Goal: Book appointment/travel/reservation

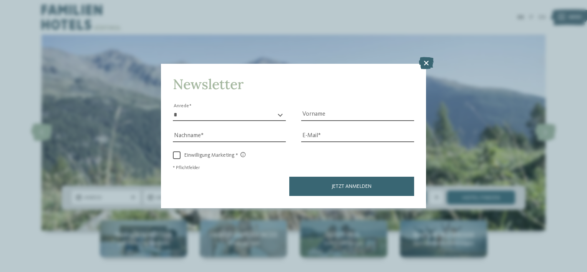
click at [423, 64] on icon at bounding box center [426, 63] width 15 height 12
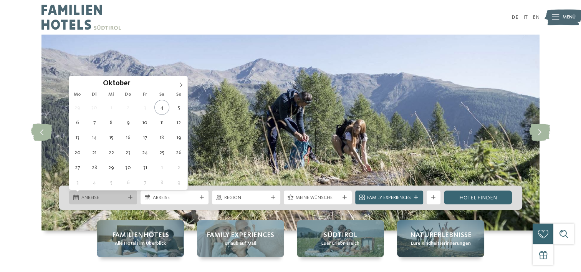
click at [77, 197] on icon at bounding box center [75, 197] width 5 height 5
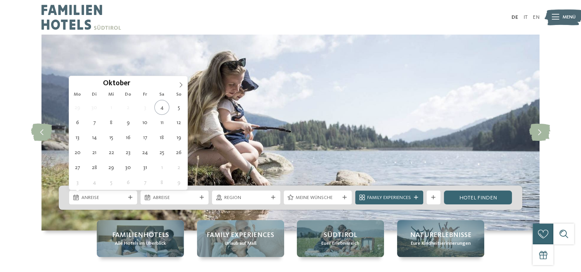
type div "07.10.2025"
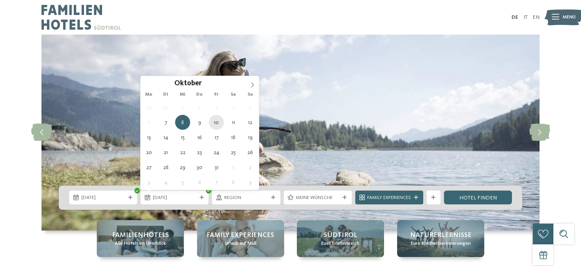
type div "10.10.2025"
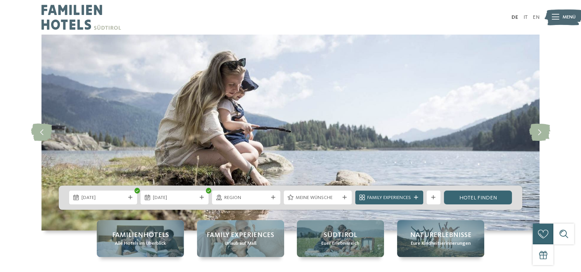
click at [271, 198] on icon at bounding box center [273, 198] width 4 height 4
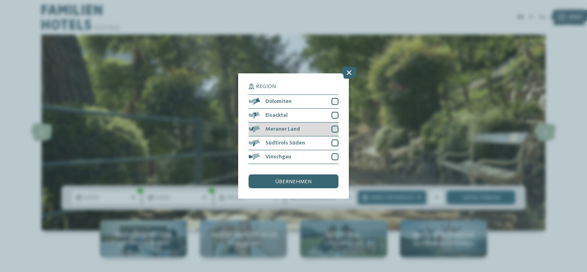
click at [334, 129] on div at bounding box center [335, 129] width 7 height 7
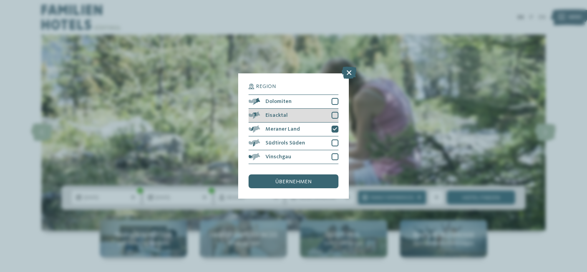
click at [334, 115] on div at bounding box center [335, 115] width 7 height 7
click at [295, 183] on span "übernehmen" at bounding box center [294, 181] width 36 height 5
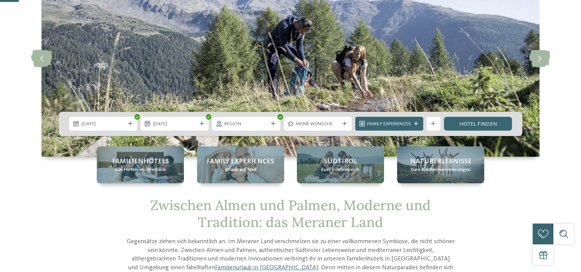
scroll to position [77, 0]
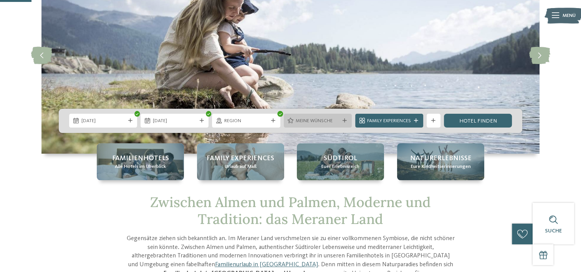
click at [346, 120] on icon at bounding box center [345, 121] width 4 height 4
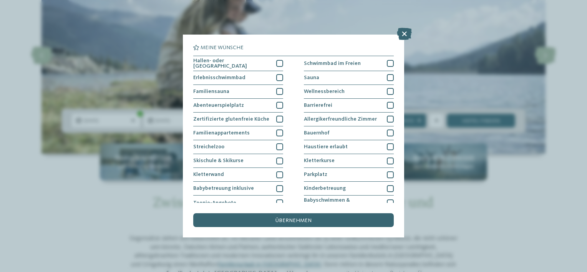
click at [404, 32] on icon at bounding box center [404, 34] width 15 height 12
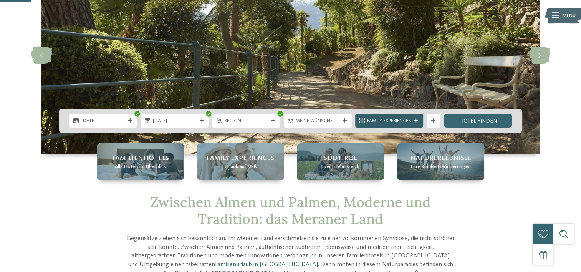
click at [415, 120] on icon at bounding box center [416, 121] width 4 height 4
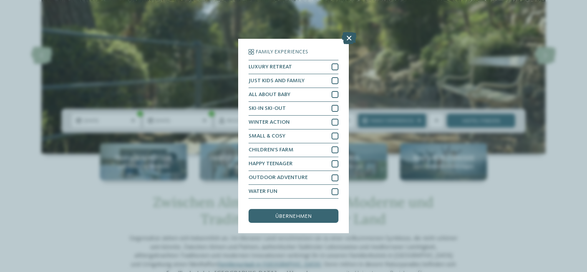
click at [348, 37] on icon at bounding box center [349, 38] width 15 height 12
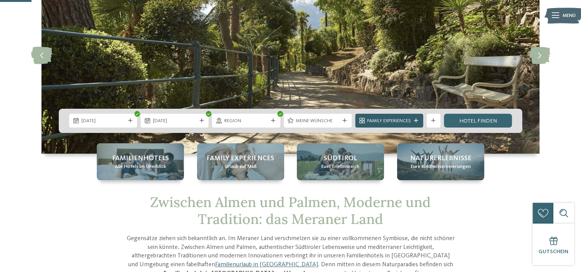
click at [418, 122] on icon at bounding box center [416, 121] width 4 height 4
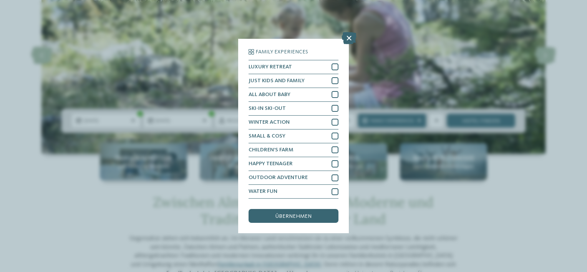
click at [418, 121] on div "Family Experiences LUXURY RETREAT JUST KIDS AND FAMILY" at bounding box center [293, 136] width 587 height 272
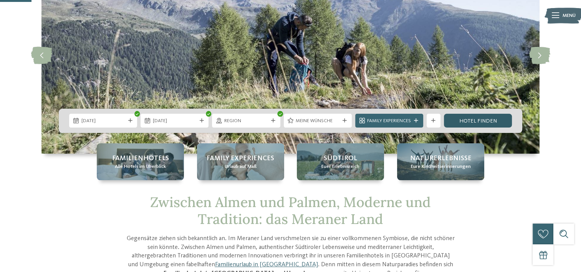
click at [480, 118] on link "Hotel finden" at bounding box center [478, 121] width 68 height 14
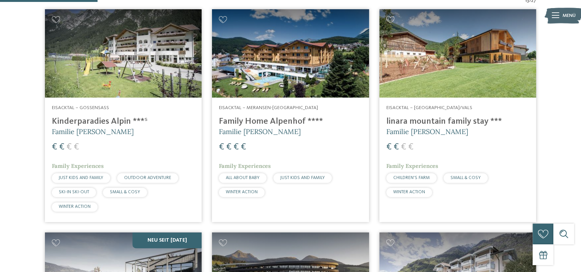
scroll to position [222, 0]
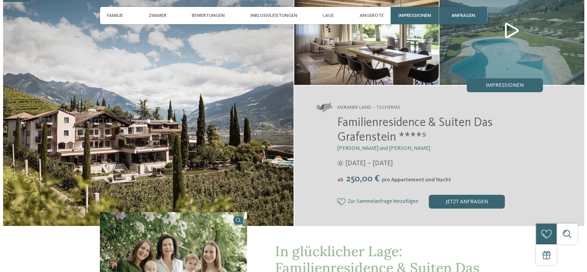
scroll to position [192, 0]
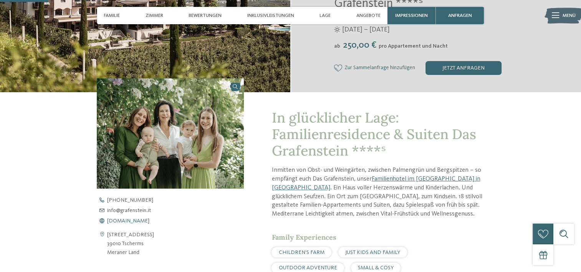
click at [138, 220] on span "[DOMAIN_NAME]" at bounding box center [128, 220] width 42 height 5
click at [191, 130] on img at bounding box center [170, 133] width 147 height 111
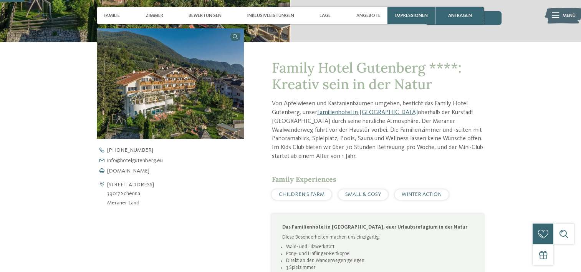
scroll to position [231, 0]
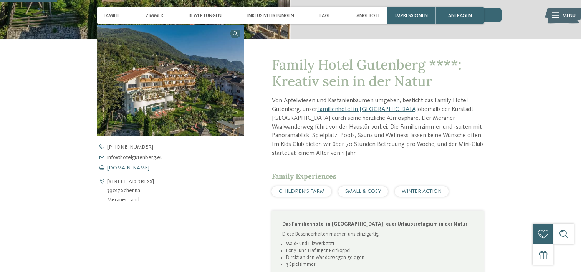
click at [139, 166] on span "www.hotelgutenberg.eu" at bounding box center [128, 167] width 42 height 5
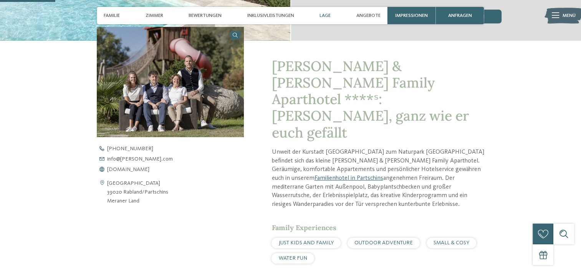
scroll to position [231, 0]
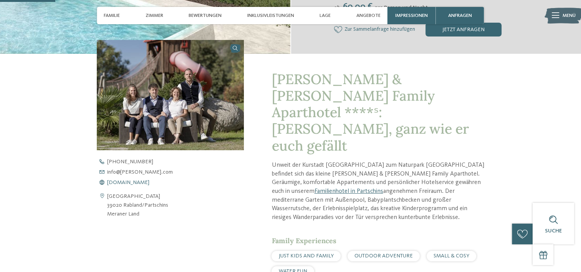
click at [138, 180] on span "www.heidi-edith.com" at bounding box center [128, 182] width 42 height 5
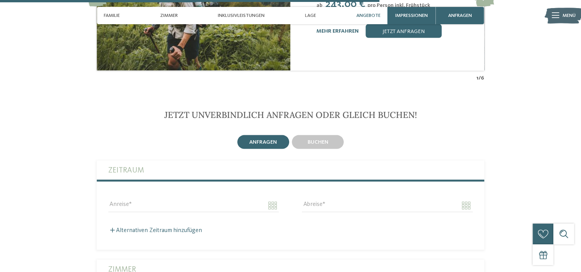
scroll to position [1499, 0]
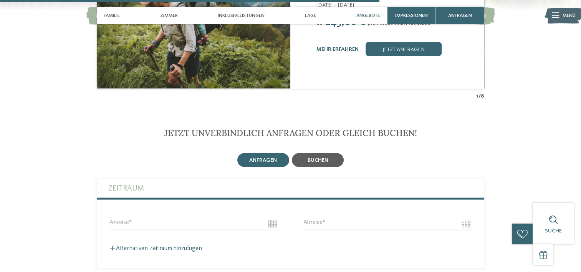
click at [329, 153] on div "buchen" at bounding box center [318, 160] width 52 height 14
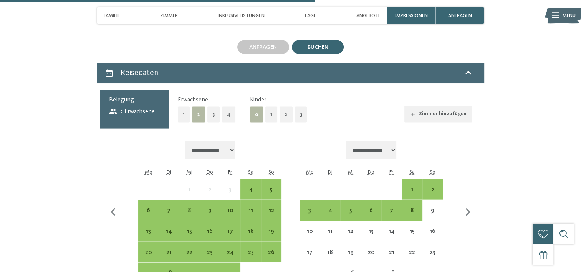
scroll to position [1614, 0]
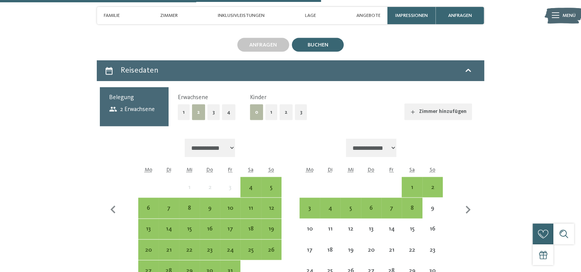
click at [269, 105] on button "1" at bounding box center [272, 113] width 12 height 16
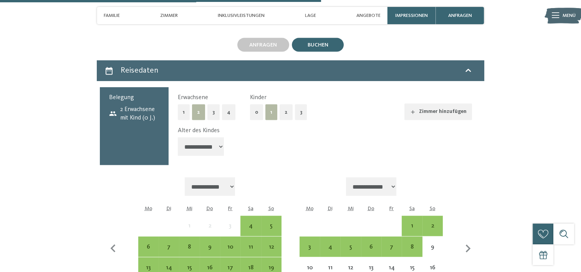
click at [221, 138] on select "**********" at bounding box center [201, 147] width 46 height 18
select select "*"
click at [178, 138] on select "**********" at bounding box center [201, 147] width 46 height 18
click at [164, 244] on div "7" at bounding box center [168, 253] width 19 height 19
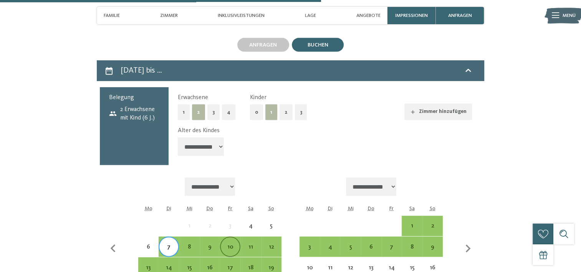
click at [227, 244] on div "10" at bounding box center [230, 253] width 19 height 19
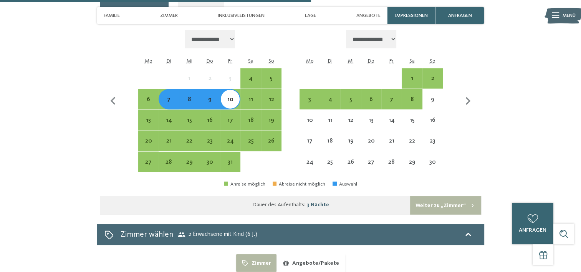
scroll to position [1806, 0]
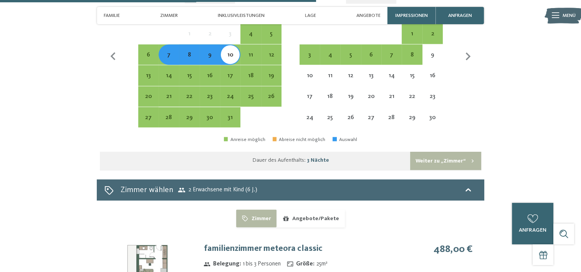
click at [423, 152] on button "Weiter zu „Zimmer“" at bounding box center [445, 161] width 71 height 18
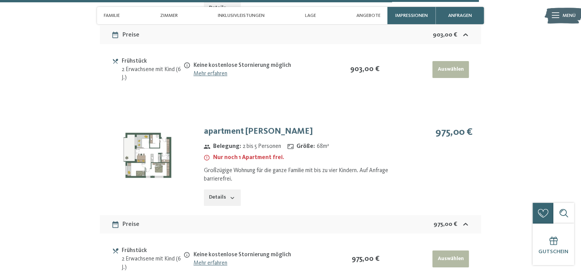
scroll to position [2505, 0]
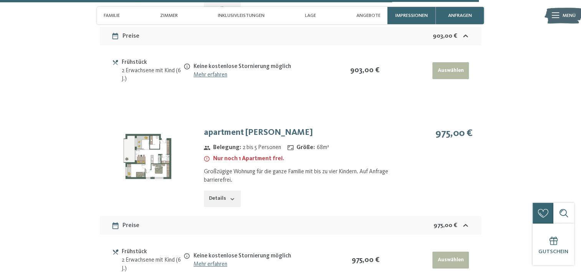
click at [225, 191] on button "Details" at bounding box center [222, 199] width 37 height 17
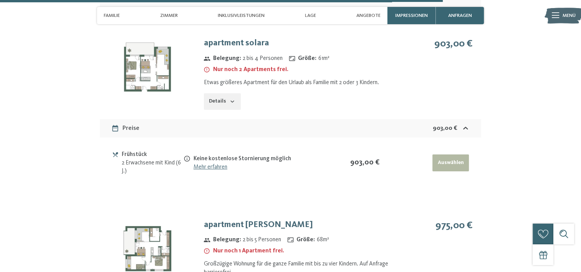
scroll to position [2429, 0]
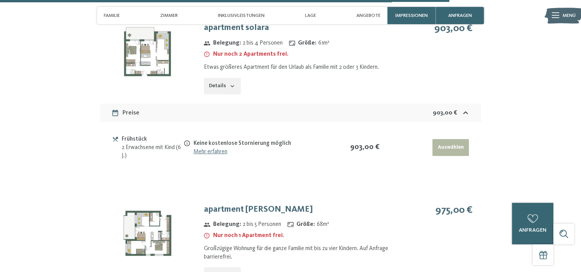
click at [141, 224] on img at bounding box center [147, 233] width 95 height 71
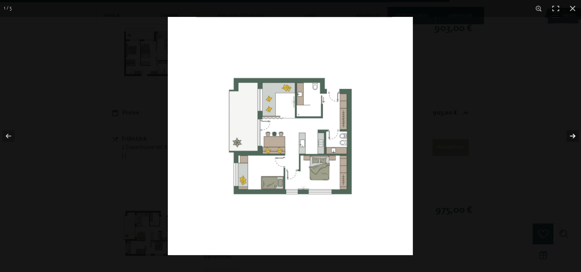
click at [573, 136] on button "button" at bounding box center [568, 136] width 27 height 38
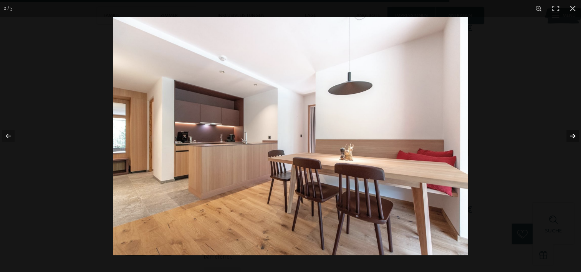
click at [573, 136] on button "button" at bounding box center [568, 136] width 27 height 38
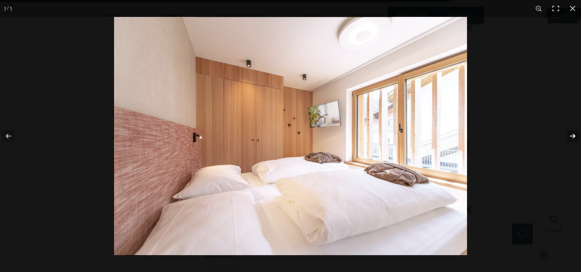
click at [573, 136] on button "button" at bounding box center [568, 136] width 27 height 38
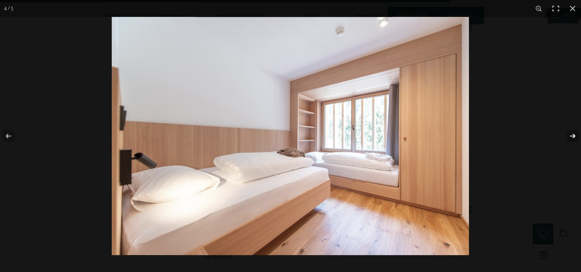
click at [573, 136] on button "button" at bounding box center [568, 136] width 27 height 38
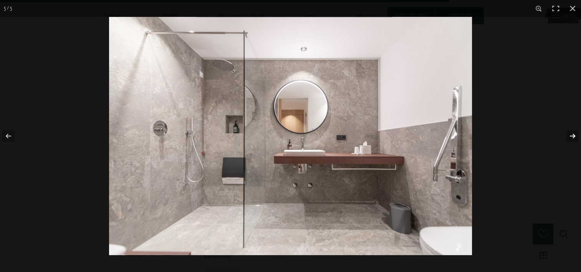
click at [573, 136] on button "button" at bounding box center [568, 136] width 27 height 38
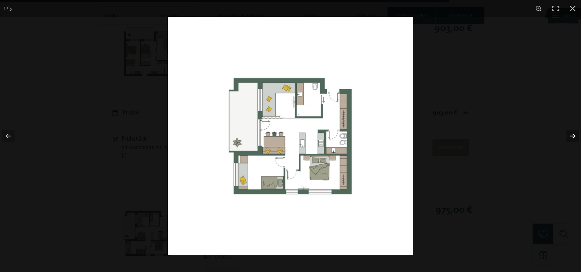
click at [573, 136] on button "button" at bounding box center [568, 136] width 27 height 38
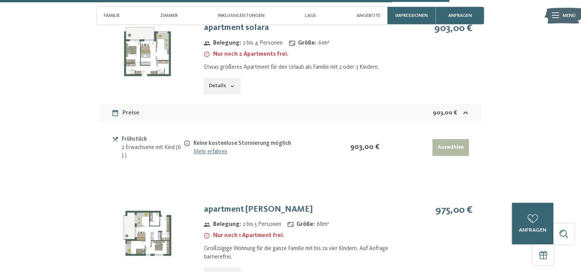
click at [0, 0] on button "button" at bounding box center [0, 0] width 0 height 0
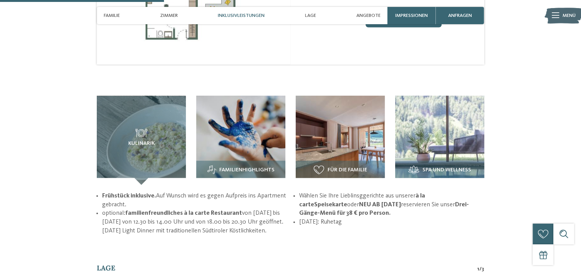
scroll to position [884, 0]
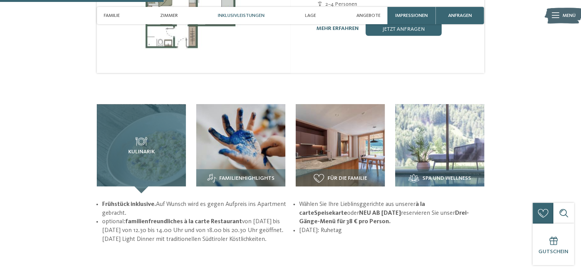
click at [143, 137] on icon at bounding box center [142, 141] width 12 height 9
click at [139, 137] on icon at bounding box center [142, 141] width 12 height 9
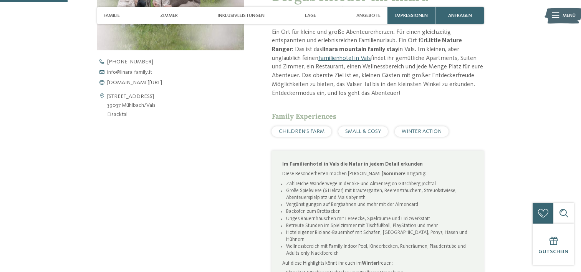
scroll to position [307, 0]
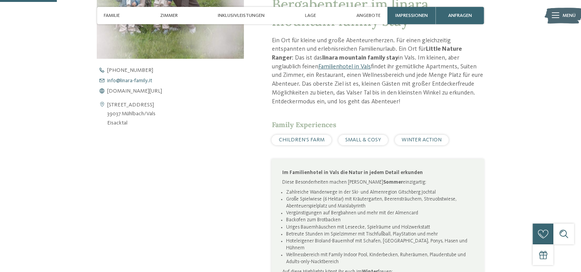
click at [146, 80] on span "info@ no-spam. linara-family. no-spam. it" at bounding box center [129, 80] width 45 height 5
click at [141, 91] on span "www.linara-family.it/de" at bounding box center [134, 90] width 55 height 5
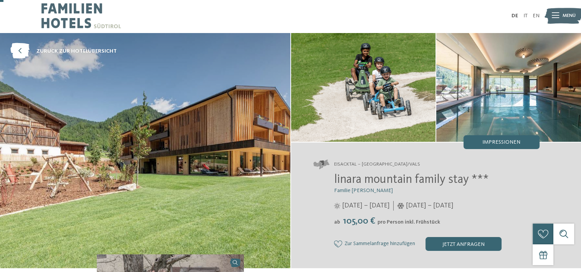
scroll to position [0, 0]
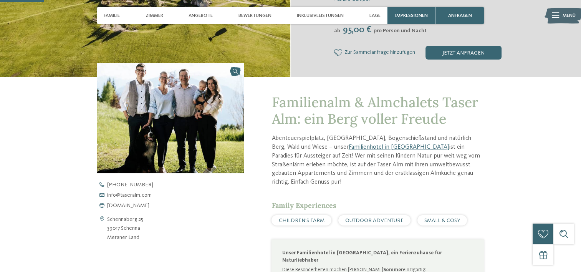
scroll to position [231, 0]
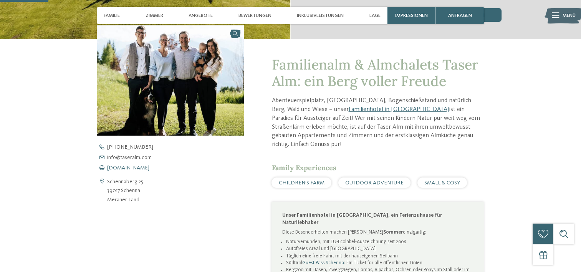
click at [140, 168] on span "www.taseralm.com" at bounding box center [128, 167] width 42 height 5
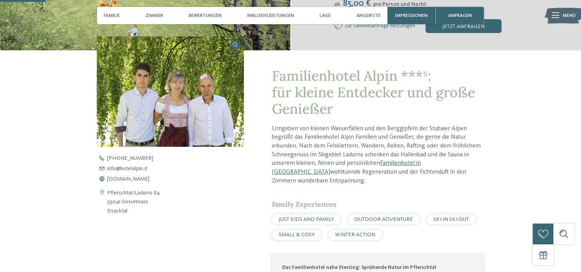
scroll to position [231, 0]
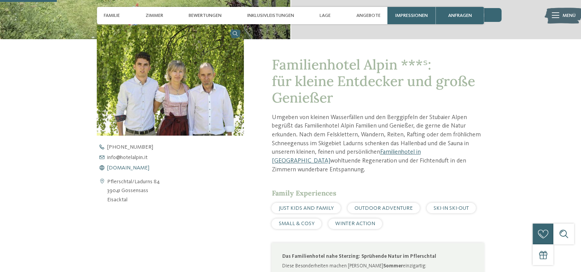
click at [135, 167] on span "[DOMAIN_NAME]" at bounding box center [128, 167] width 42 height 5
